Goal: Task Accomplishment & Management: Manage account settings

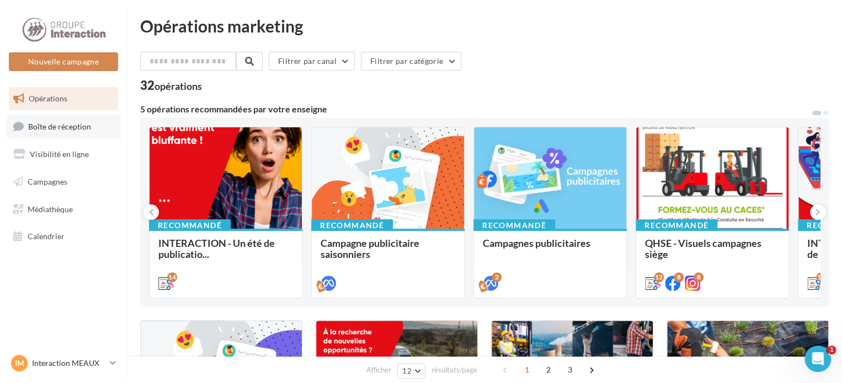
click at [71, 124] on span "Boîte de réception" at bounding box center [59, 125] width 63 height 9
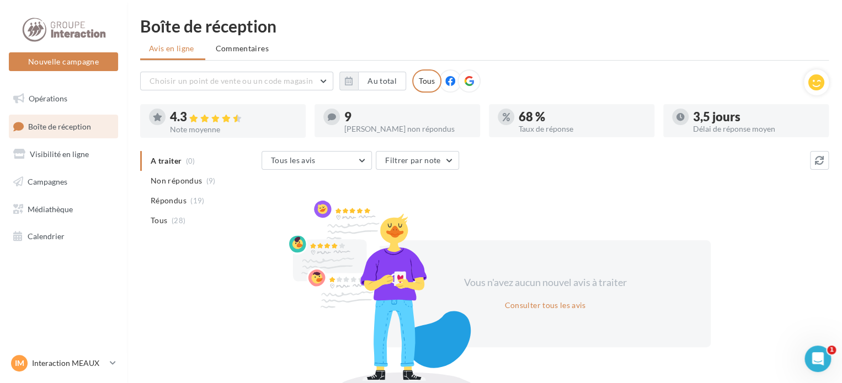
click at [192, 166] on ul "A traiter (0) Non répondus (9) Répondus (19) Tous (28)" at bounding box center [198, 190] width 117 height 79
click at [83, 128] on span "Boîte de réception" at bounding box center [59, 125] width 63 height 9
